Goal: Answer question/provide support: Share knowledge or assist other users

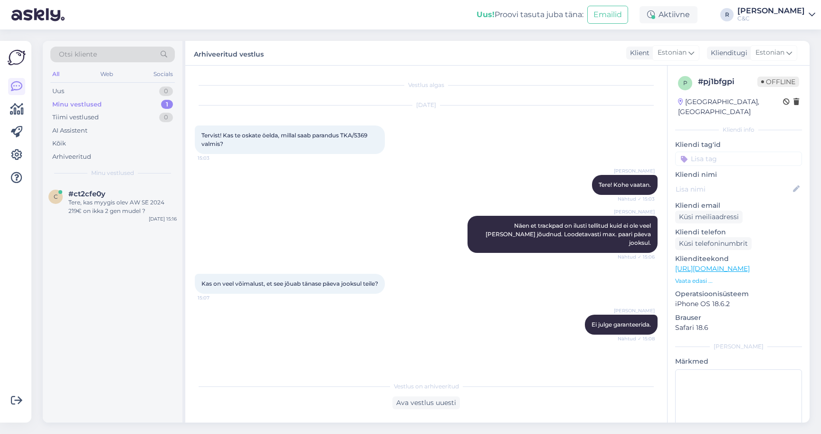
click at [145, 105] on div "Minu vestlused 1" at bounding box center [112, 104] width 124 height 13
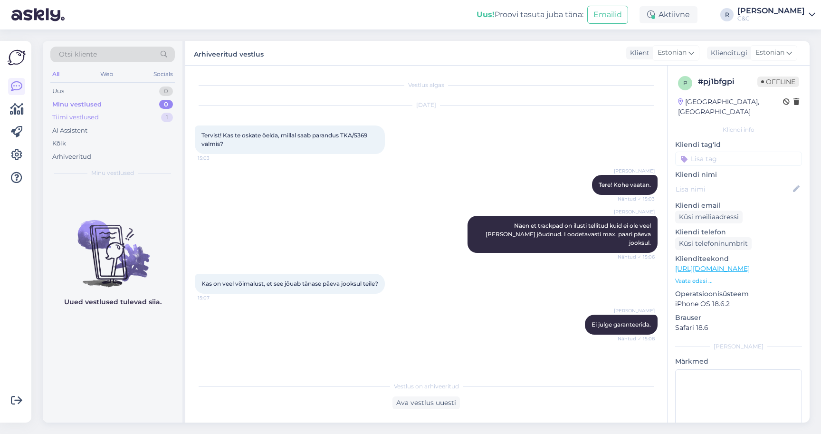
click at [154, 123] on div "Tiimi vestlused 1" at bounding box center [112, 117] width 124 height 13
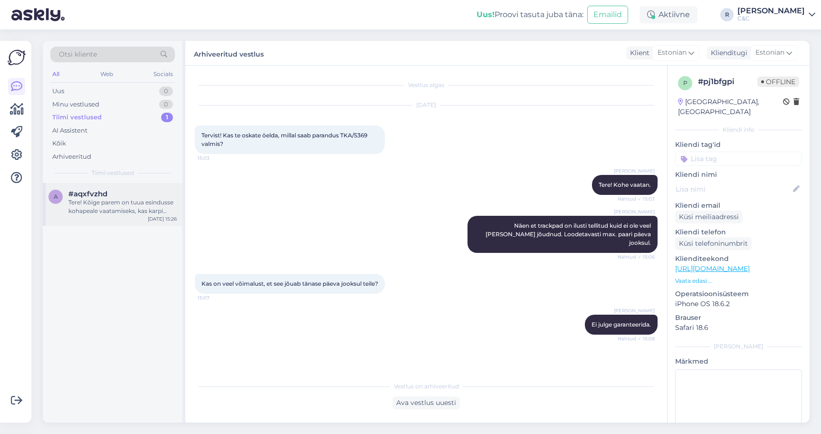
click at [145, 191] on div "#aqxfvzhd" at bounding box center [122, 194] width 108 height 9
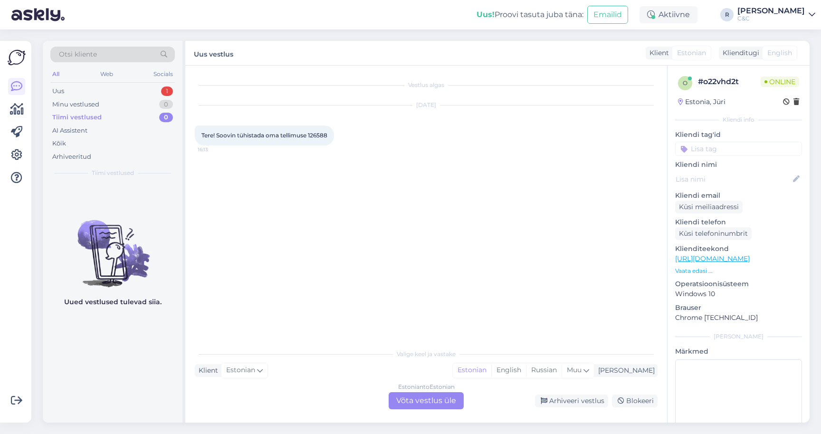
click at [406, 408] on div "Estonian to Estonian Võta vestlus üle" at bounding box center [426, 400] width 75 height 17
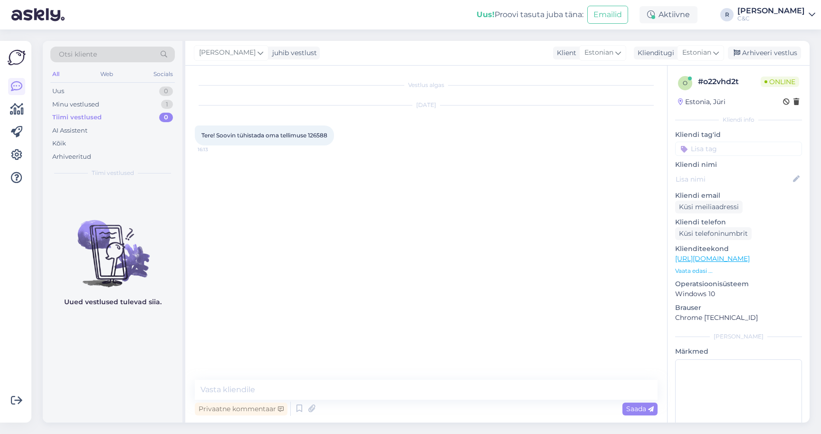
click at [316, 135] on span "Tere! Soovin tühistada oma tellimuse 126588" at bounding box center [264, 135] width 126 height 7
copy div "126588 16:13"
click at [307, 394] on textarea at bounding box center [426, 390] width 463 height 20
type textarea "Tere!"
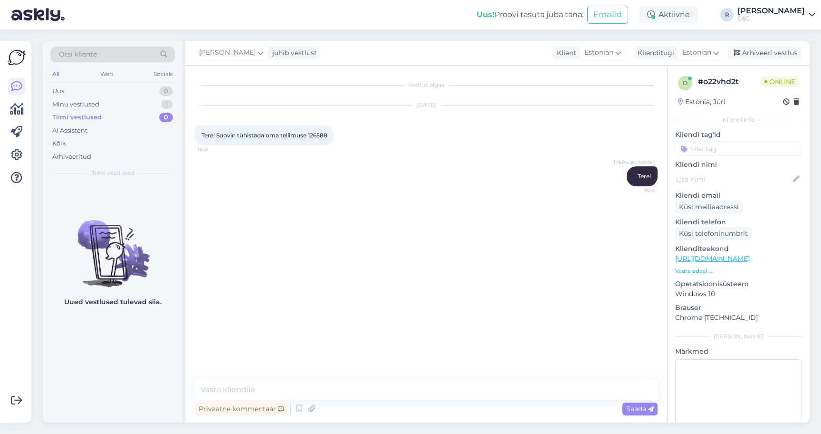
click at [292, 410] on div "Privaatne kommentaar Saada" at bounding box center [426, 409] width 463 height 18
click at [298, 410] on icon at bounding box center [299, 408] width 11 height 14
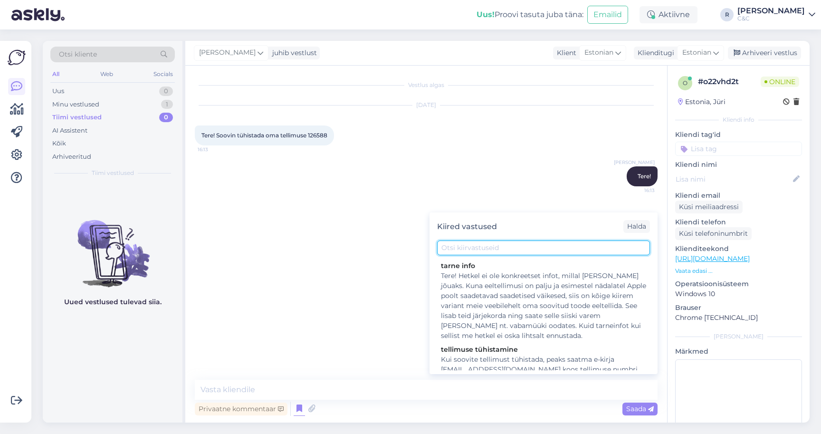
click at [482, 246] on input "text" at bounding box center [543, 247] width 213 height 15
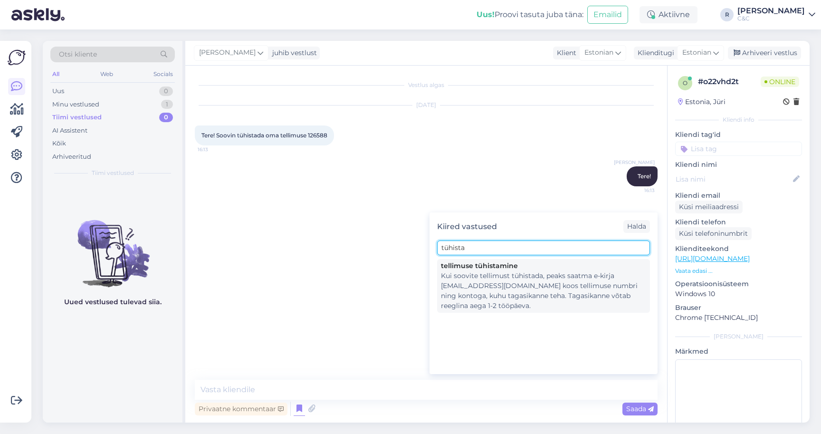
type input "tühista"
click at [467, 296] on div "Kui soovite tellimust tühistada, peaks saatma e-kirja [EMAIL_ADDRESS][DOMAIN_NA…" at bounding box center [543, 291] width 205 height 40
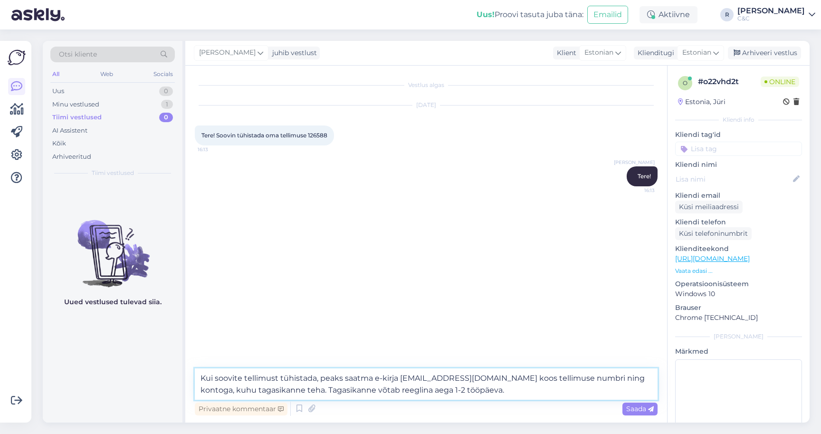
click at [486, 392] on textarea "Kui soovite tellimust tühistada, peaks saatma e-kirja [EMAIL_ADDRESS][DOMAIN_NA…" at bounding box center [426, 383] width 463 height 31
drag, startPoint x: 483, startPoint y: 392, endPoint x: 481, endPoint y: 381, distance: 11.6
click at [481, 381] on textarea "Kui soovite tellimust tühistada, peaks saatma e-kirja [EMAIL_ADDRESS][DOMAIN_NA…" at bounding box center [426, 383] width 463 height 31
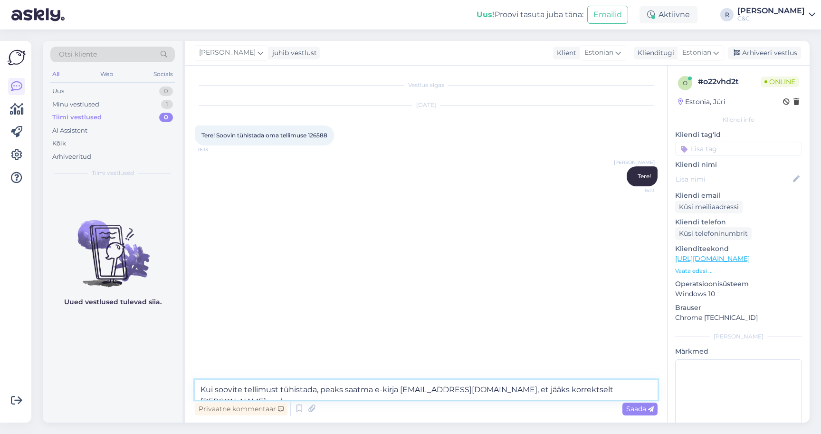
type textarea "Kui soovite tellimust tühistada, peaks saatma e-kirja [EMAIL_ADDRESS][DOMAIN_NA…"
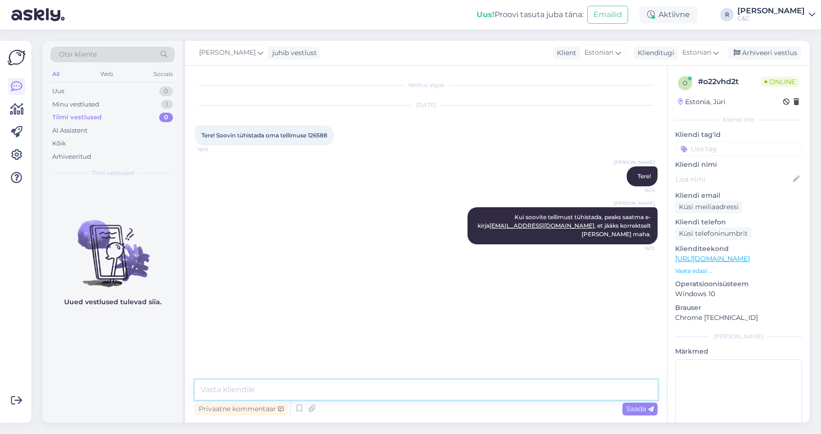
type textarea "T"
type textarea "Vabas vormis, tellimuse number ja et soovite tühistada."
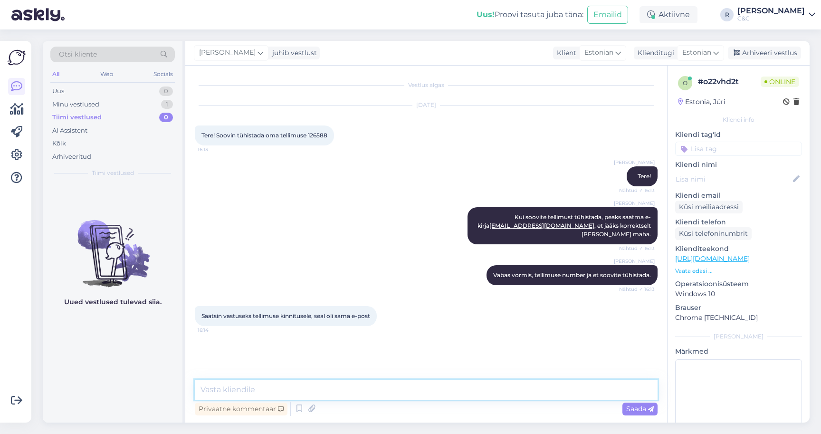
click at [348, 391] on textarea at bounding box center [426, 390] width 463 height 20
type textarea "[PERSON_NAME], tühistame. Aitäh!"
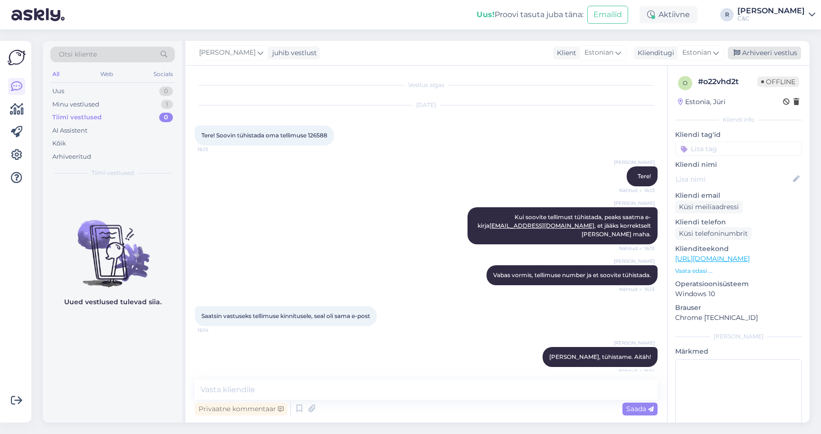
click at [782, 54] on div "Arhiveeri vestlus" at bounding box center [764, 53] width 73 height 13
